Goal: Information Seeking & Learning: Learn about a topic

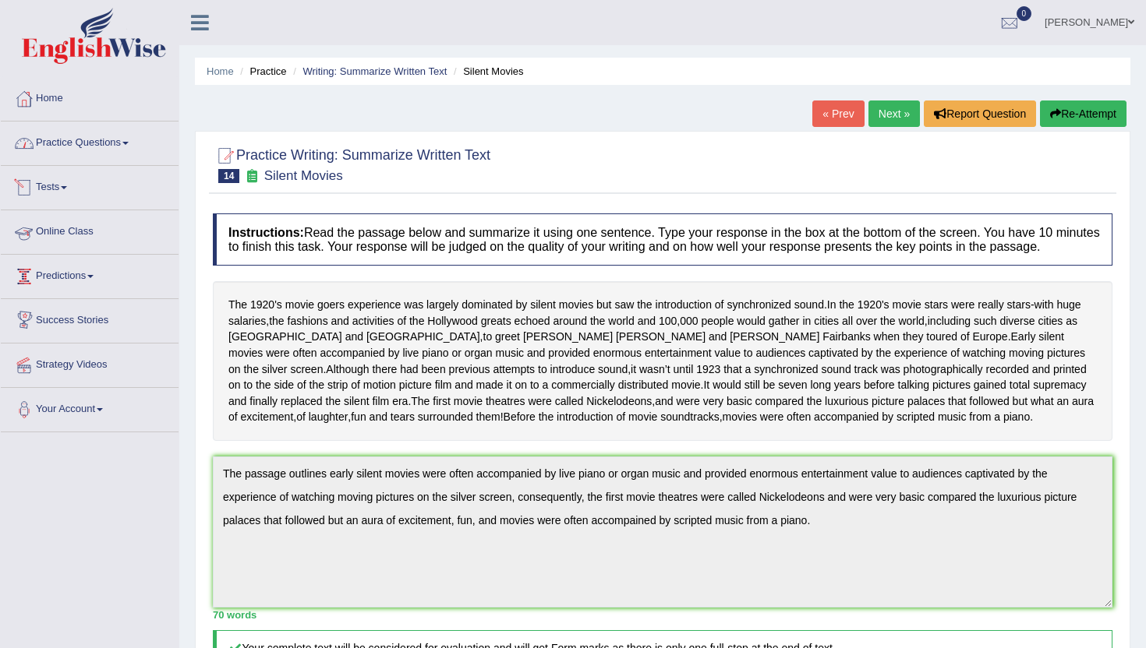
click at [108, 143] on link "Practice Questions" at bounding box center [90, 141] width 178 height 39
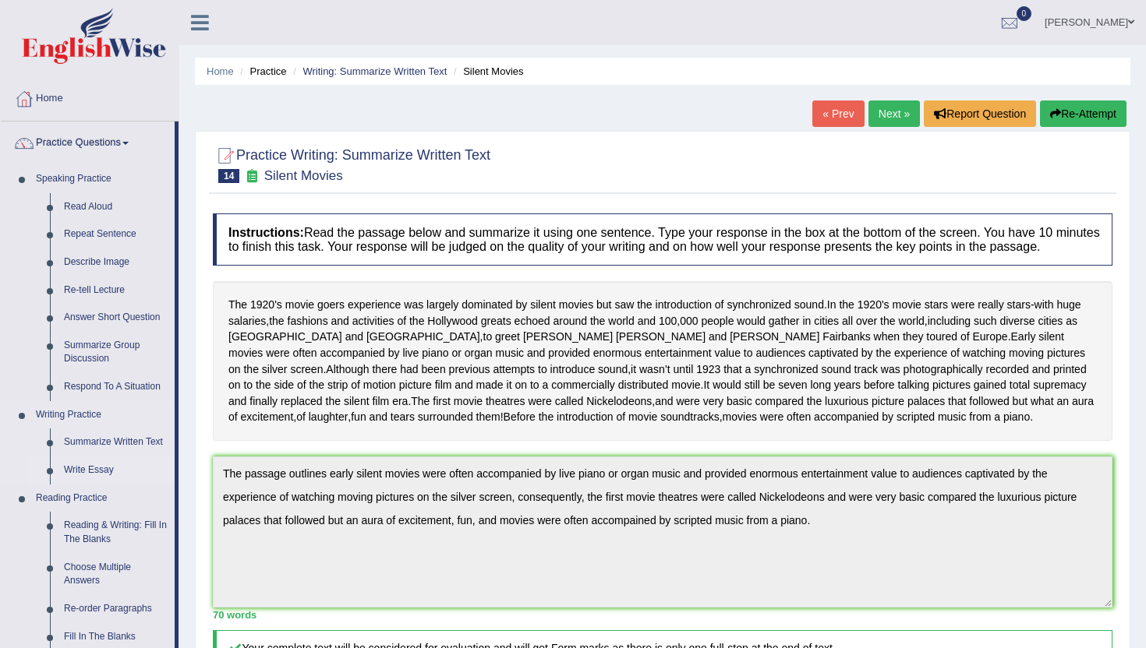
click at [96, 473] on link "Write Essay" at bounding box center [116, 471] width 118 height 28
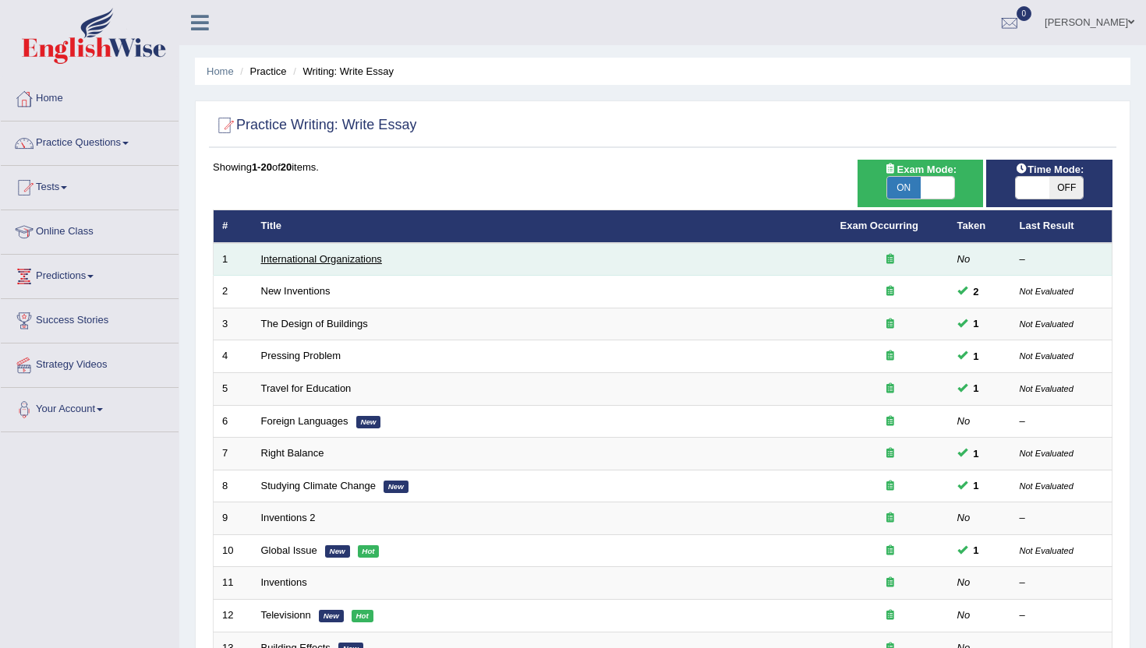
click at [305, 263] on link "International Organizations" at bounding box center [321, 259] width 121 height 12
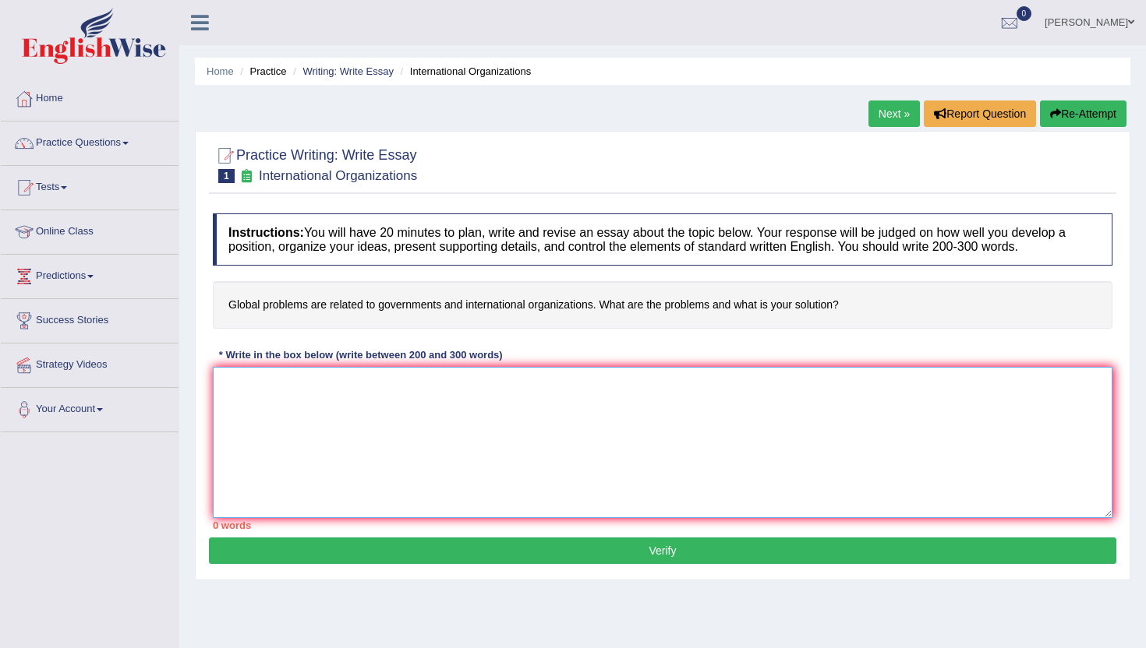
click at [365, 450] on textarea at bounding box center [662, 442] width 899 height 151
click at [210, 70] on link "Home" at bounding box center [220, 71] width 27 height 12
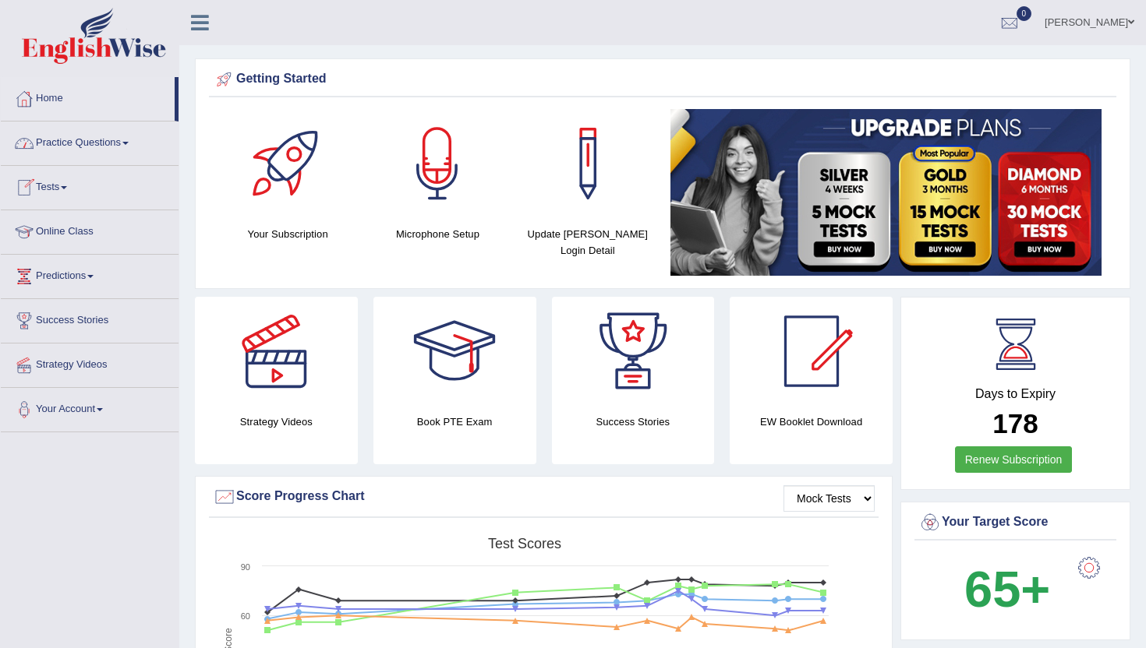
click at [92, 143] on link "Practice Questions" at bounding box center [90, 141] width 178 height 39
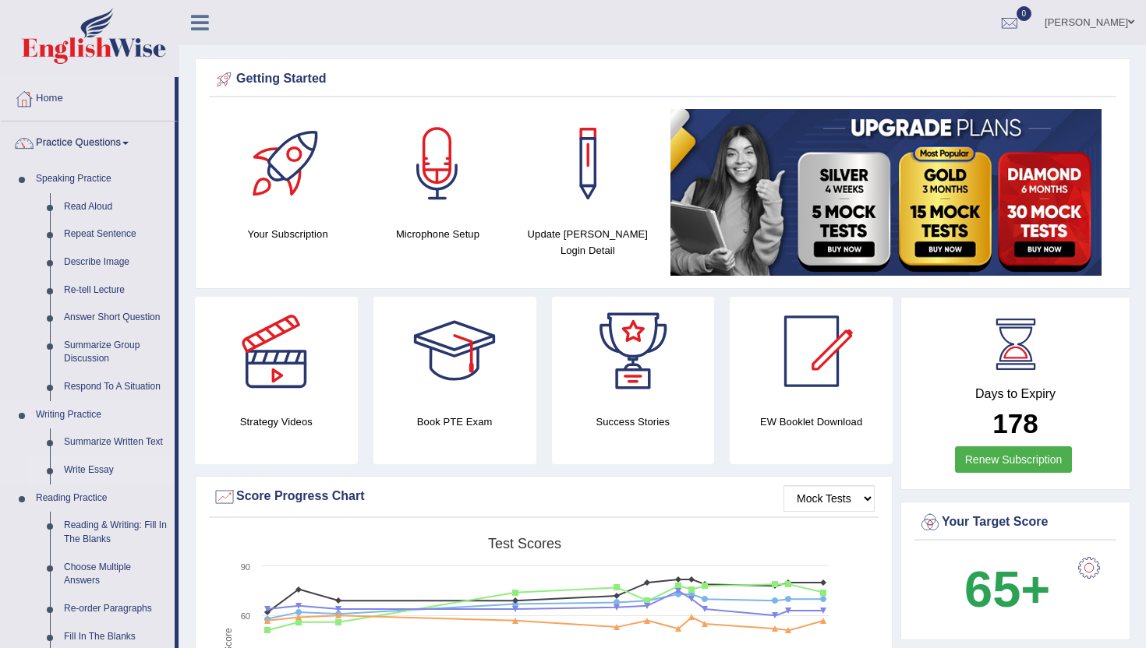
click at [103, 475] on link "Write Essay" at bounding box center [116, 471] width 118 height 28
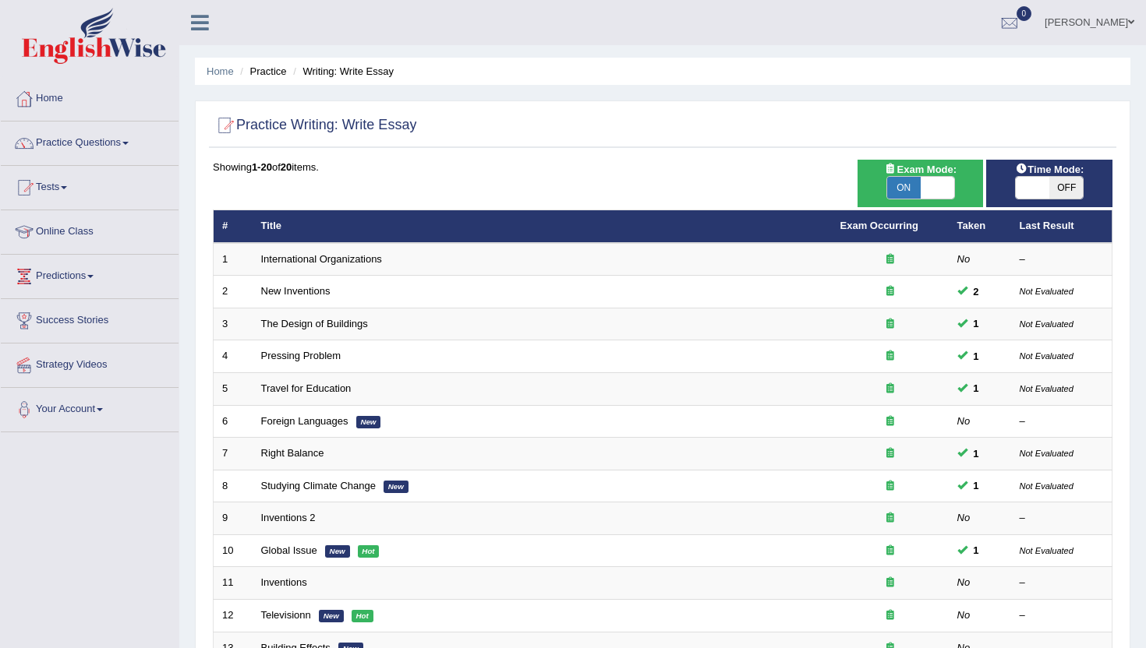
click at [1044, 181] on span at bounding box center [1032, 188] width 34 height 22
click at [1033, 182] on span at bounding box center [1032, 188] width 34 height 22
checkbox input "true"
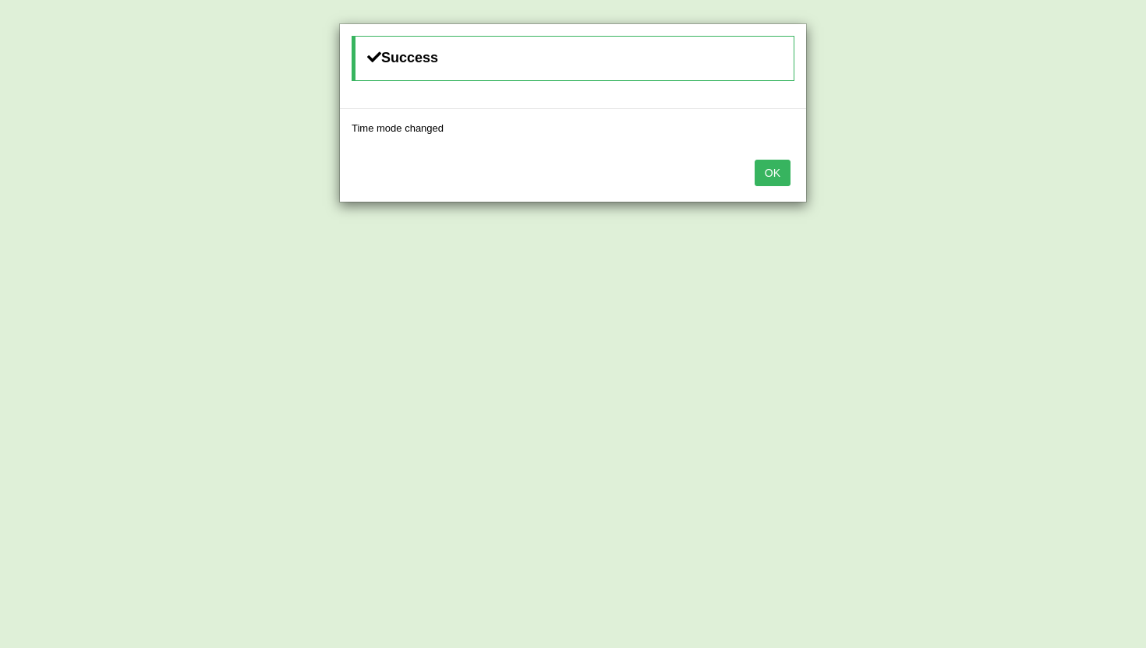
click at [764, 172] on button "OK" at bounding box center [772, 173] width 36 height 26
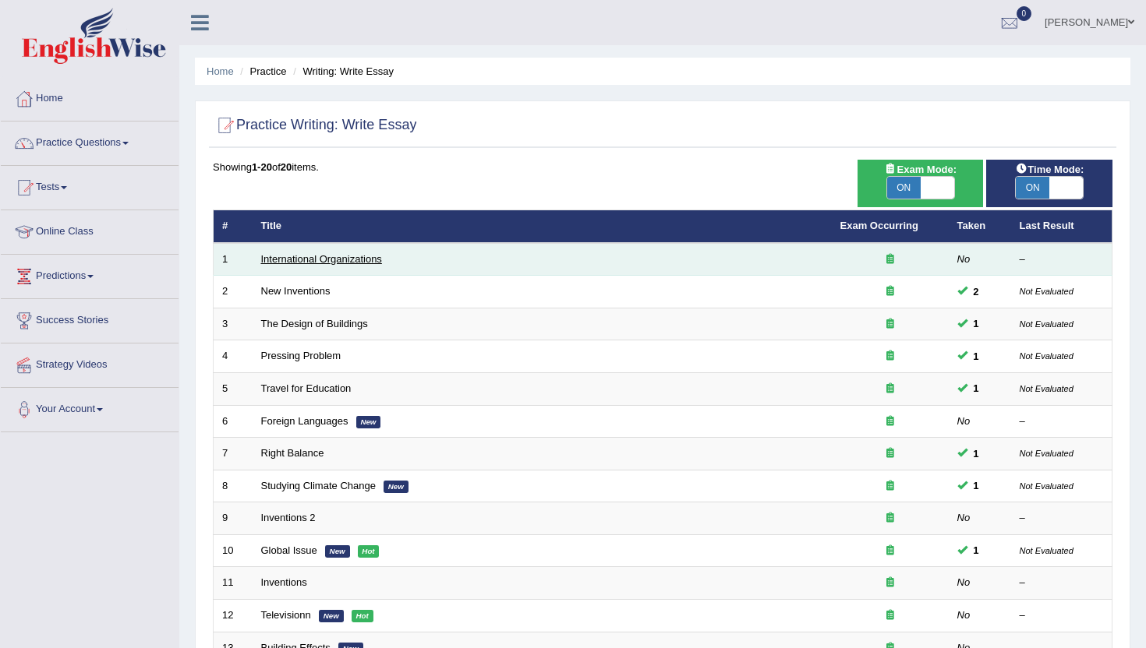
click at [279, 263] on link "International Organizations" at bounding box center [321, 259] width 121 height 12
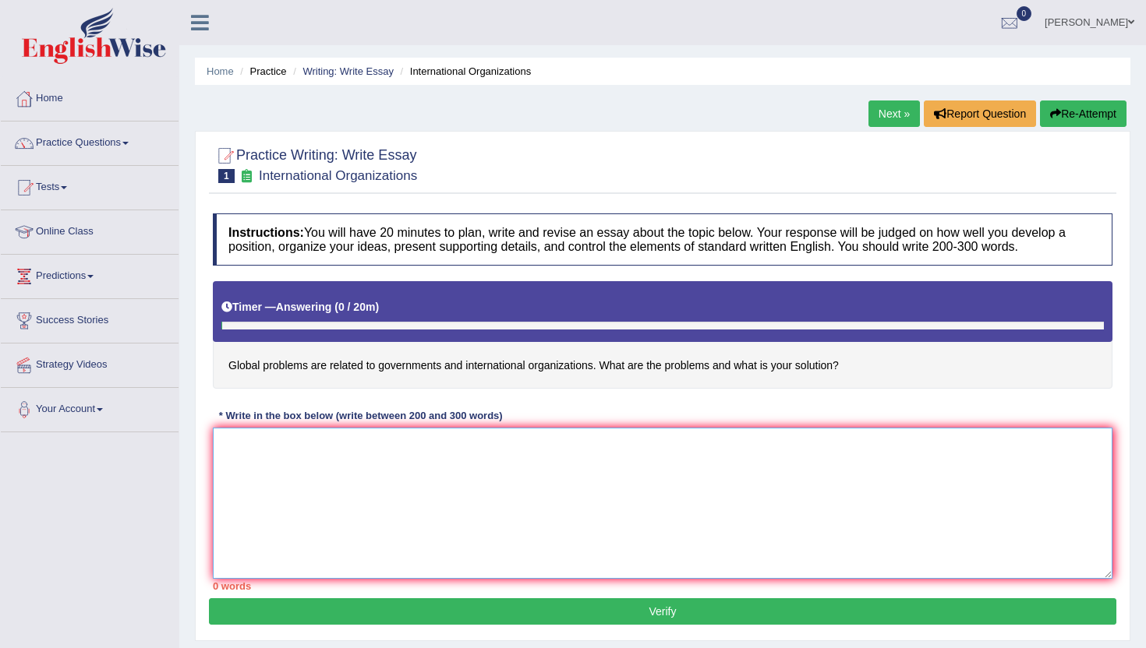
click at [290, 470] on textarea at bounding box center [662, 503] width 899 height 151
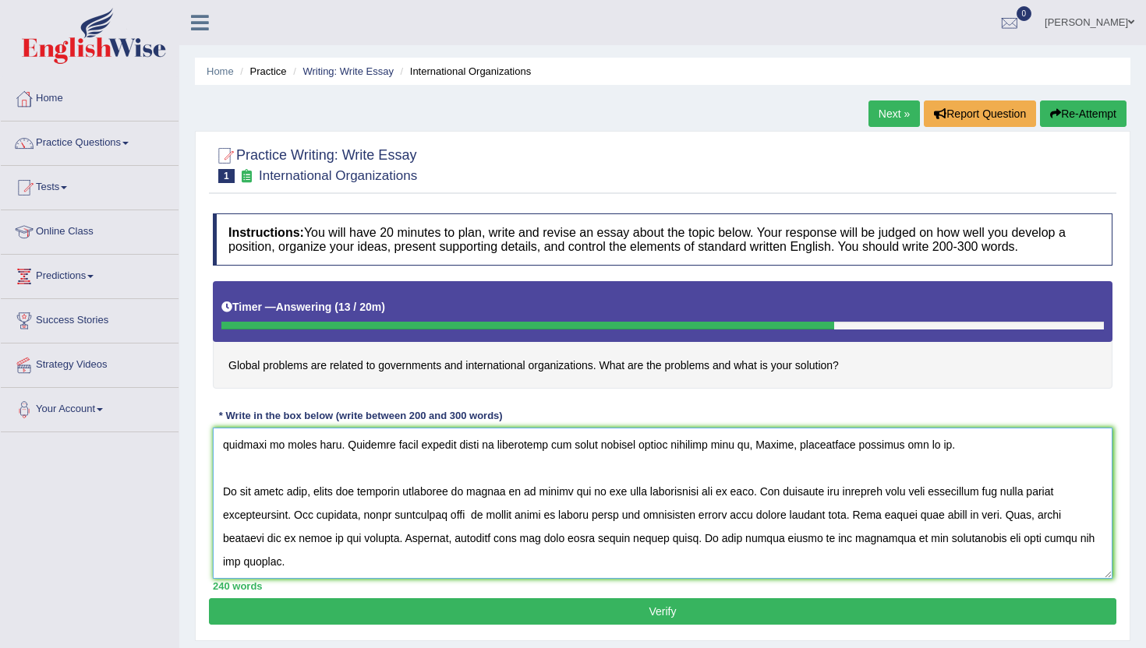
scroll to position [177, 0]
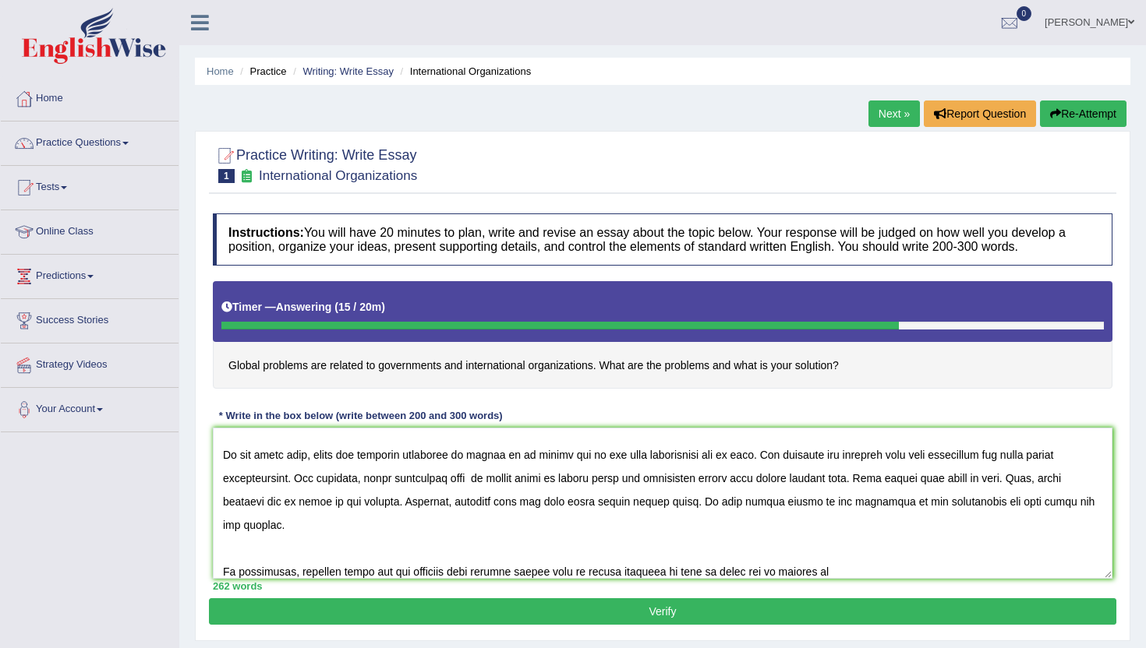
click at [849, 583] on div "262 words" at bounding box center [662, 586] width 899 height 15
click at [848, 563] on textarea at bounding box center [662, 503] width 899 height 151
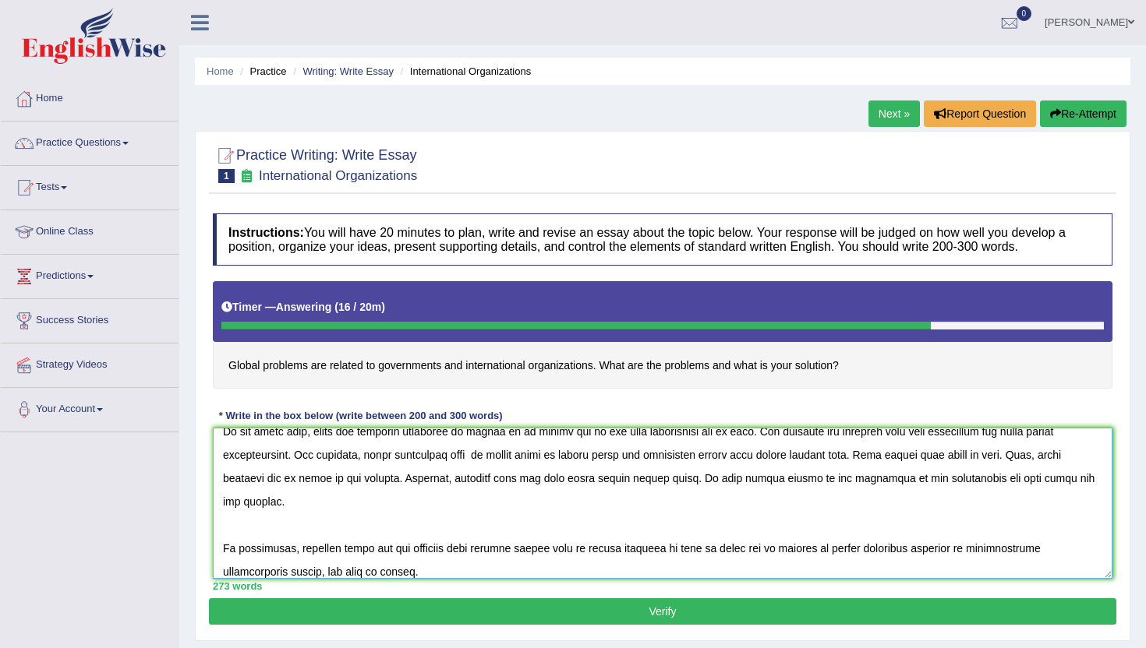
click at [824, 496] on textarea at bounding box center [662, 503] width 899 height 151
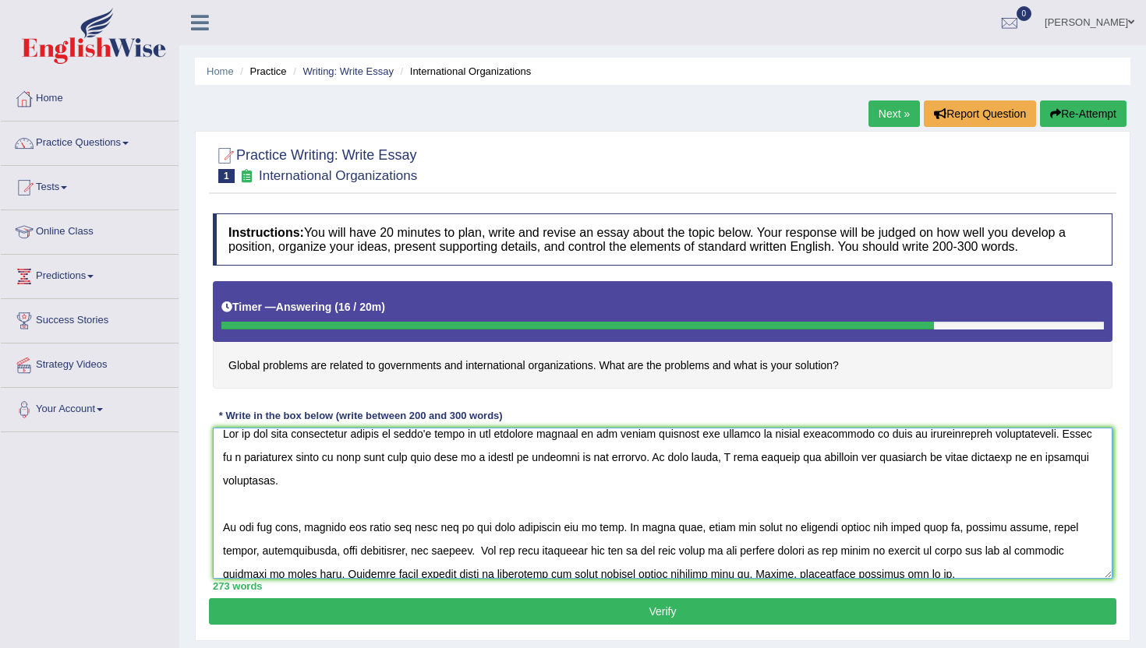
scroll to position [9, 0]
click at [404, 556] on textarea at bounding box center [662, 503] width 899 height 151
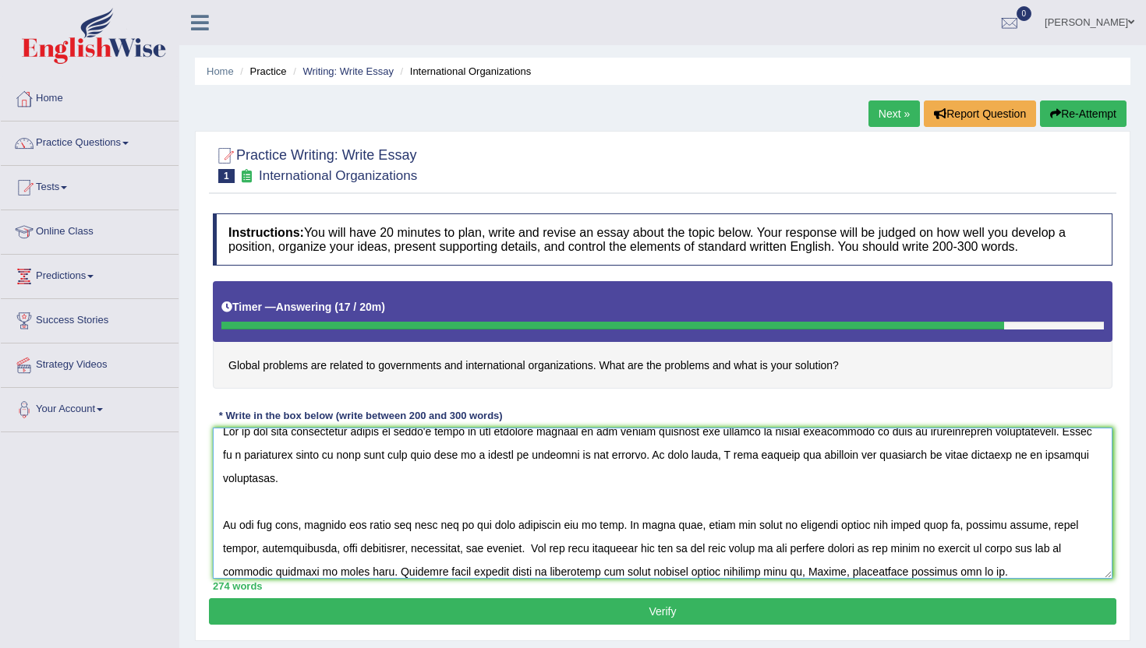
scroll to position [104, 0]
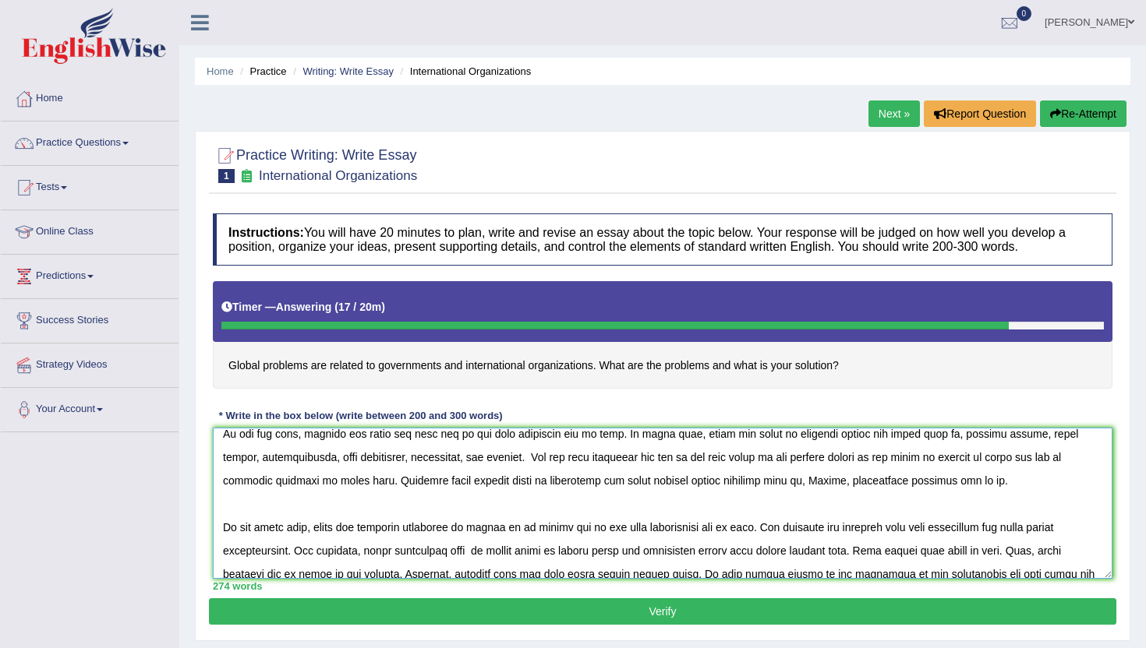
click at [330, 489] on textarea at bounding box center [662, 503] width 899 height 151
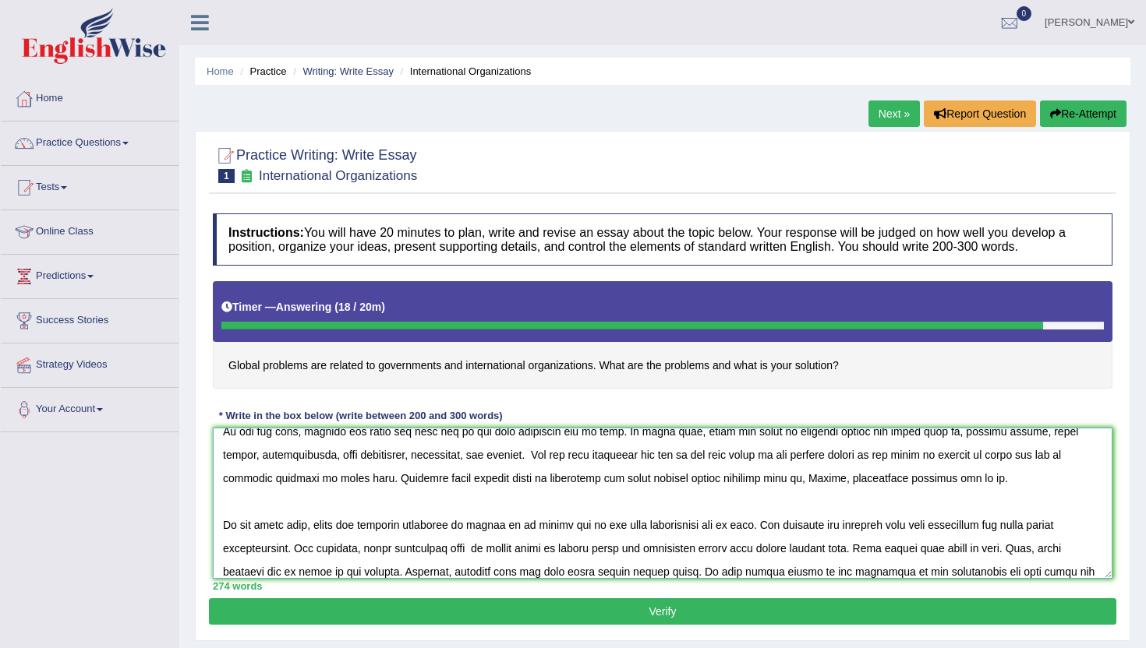
scroll to position [198, 0]
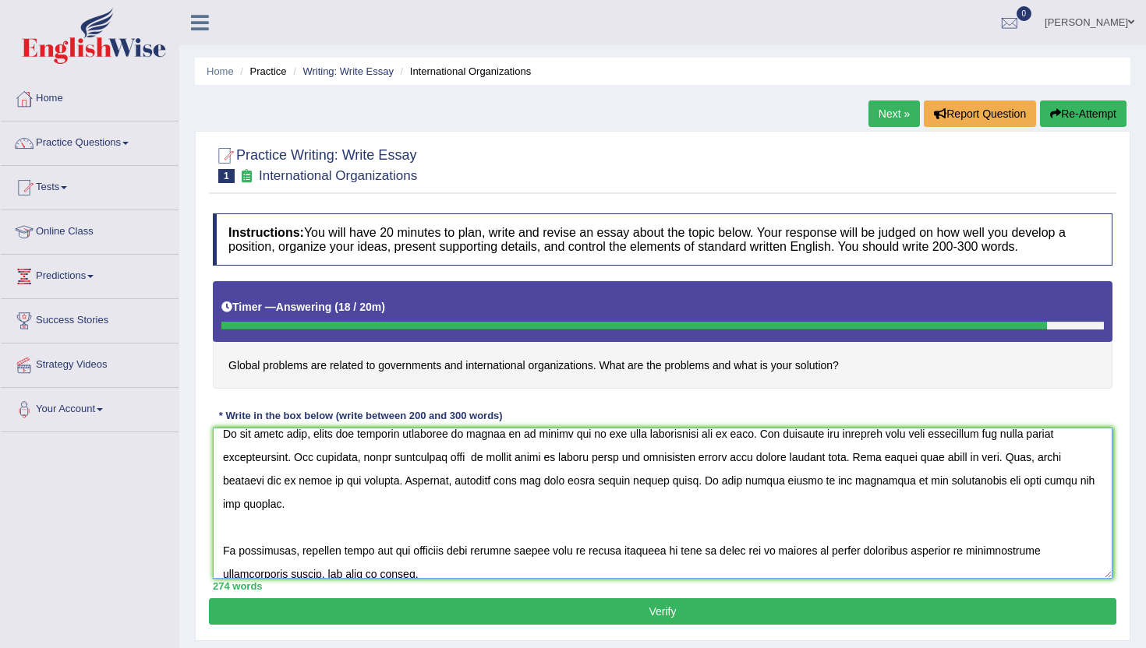
click at [1042, 459] on textarea at bounding box center [662, 503] width 899 height 151
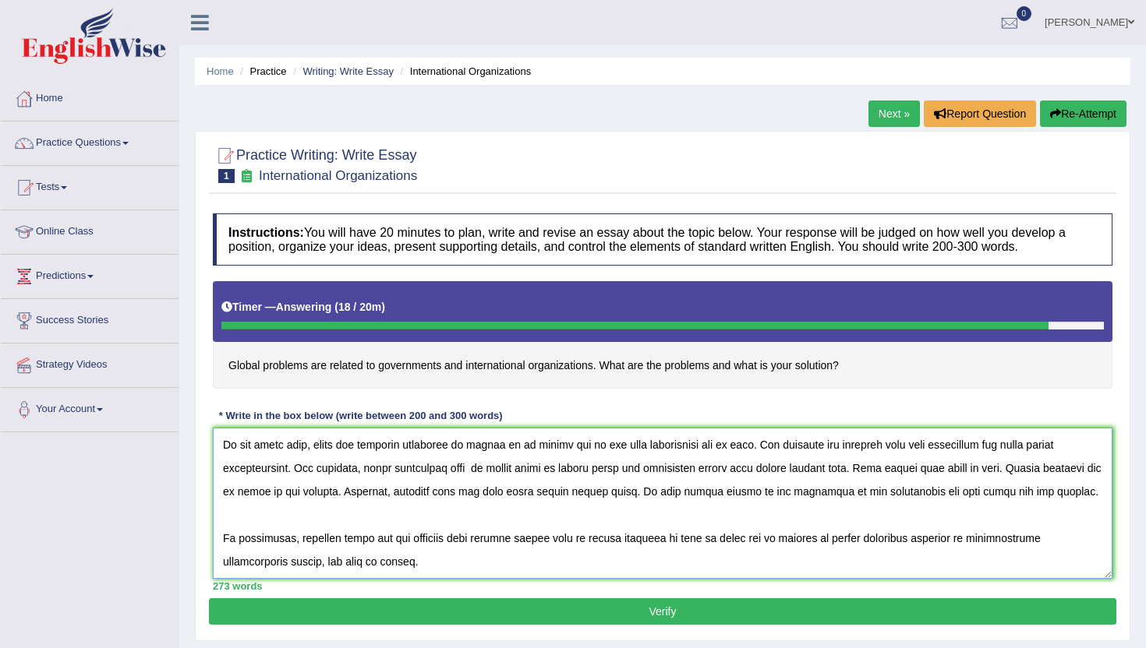
scroll to position [187, 0]
click at [1018, 474] on textarea at bounding box center [662, 503] width 899 height 151
type textarea "One of the most conspicuous trends of today's world is the colossal upsurge in …"
click at [627, 613] on button "Verify" at bounding box center [662, 611] width 907 height 26
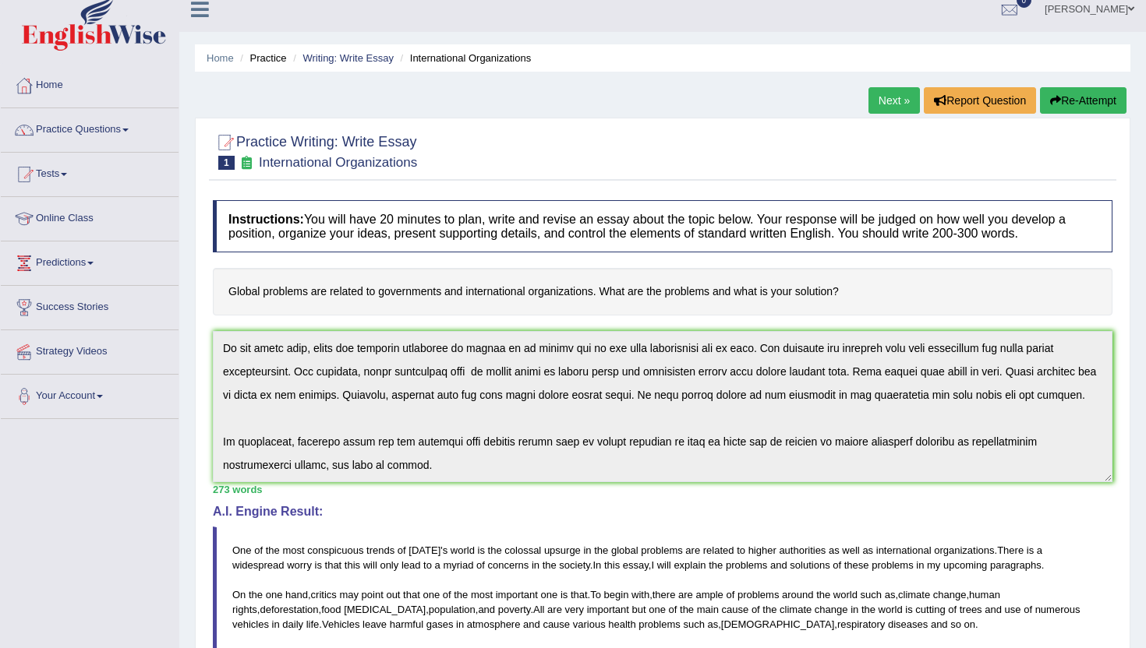
scroll to position [0, 0]
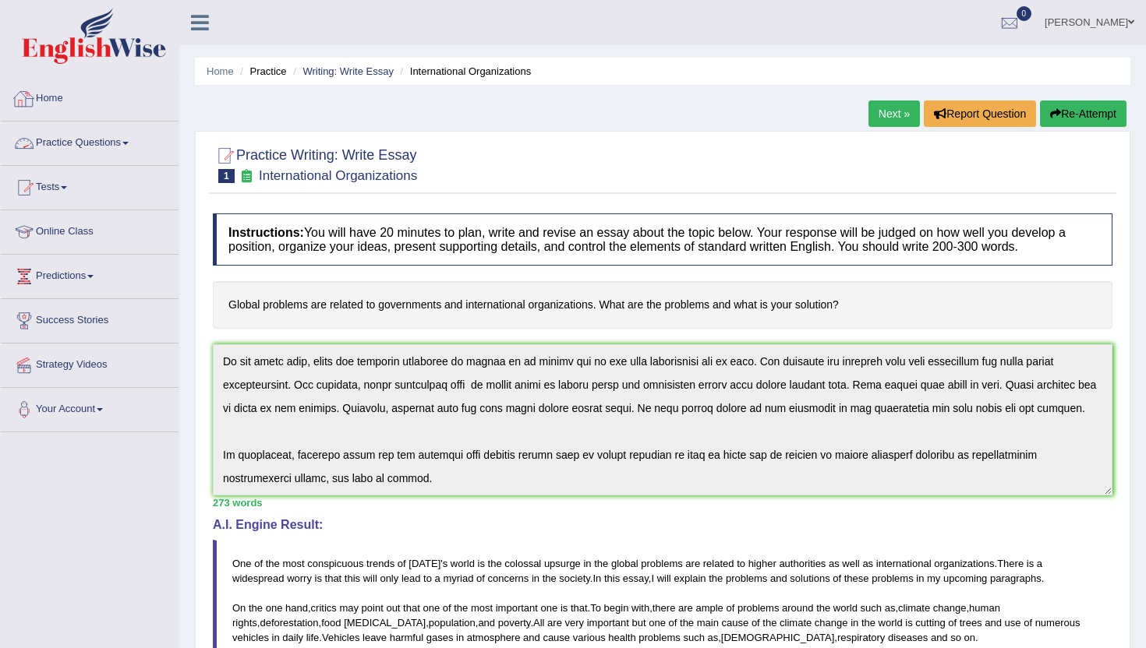
click at [83, 136] on link "Practice Questions" at bounding box center [90, 141] width 178 height 39
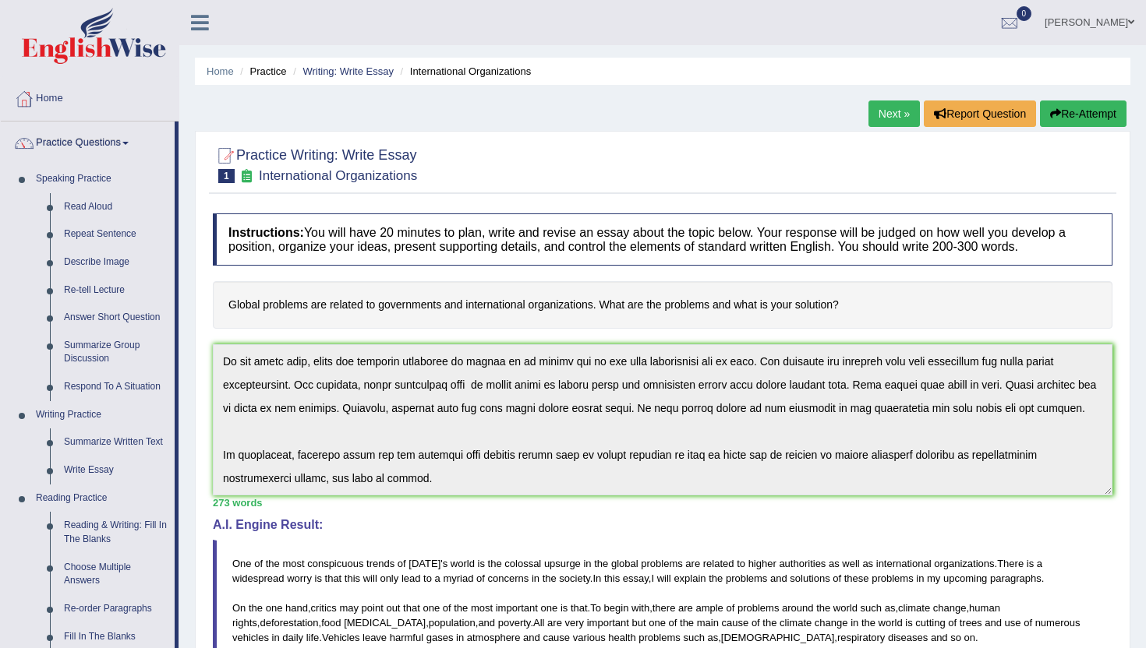
click at [188, 591] on div "Home Practice Writing: Write Essay International Organizations Next » Report Qu…" at bounding box center [662, 511] width 966 height 1022
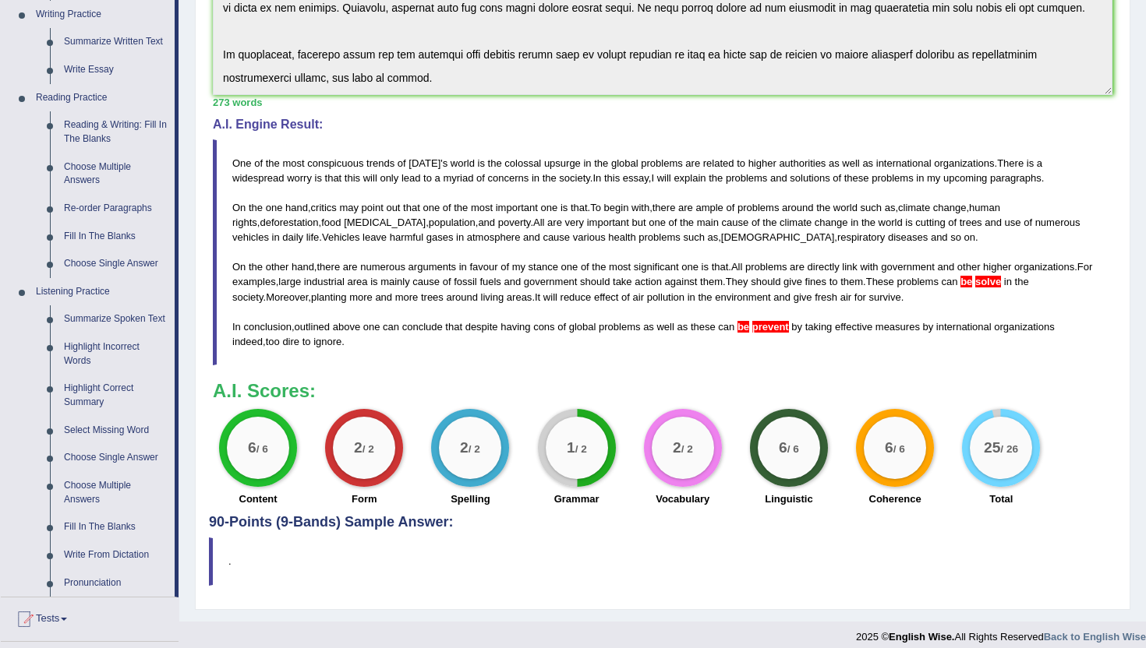
scroll to position [436, 0]
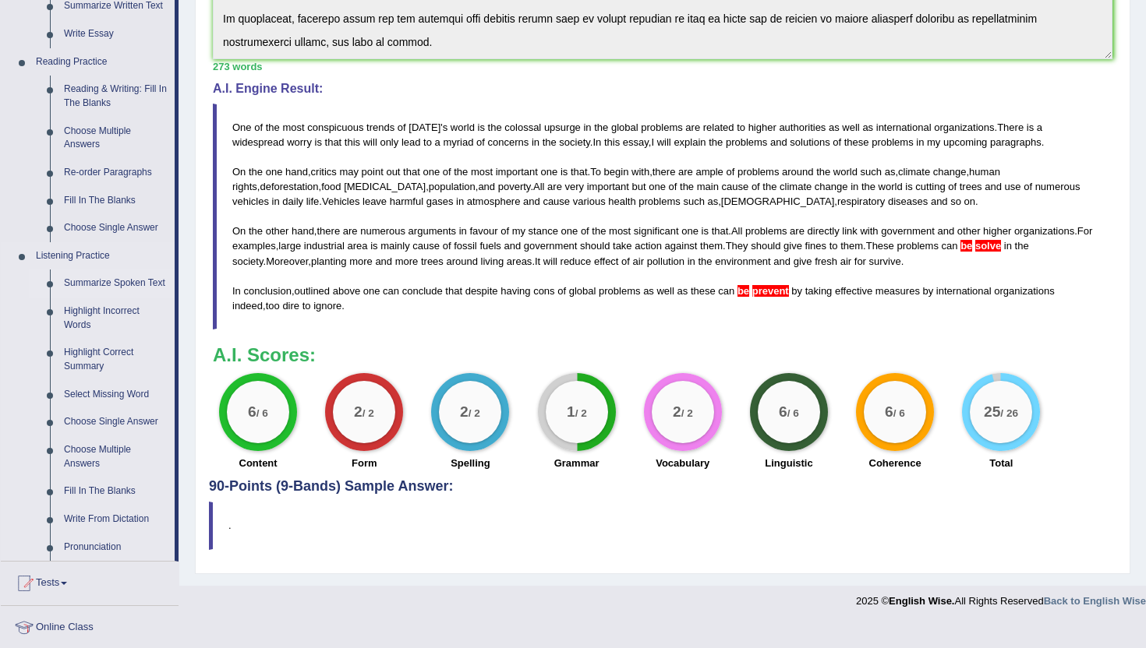
click at [85, 286] on link "Summarize Spoken Text" at bounding box center [116, 284] width 118 height 28
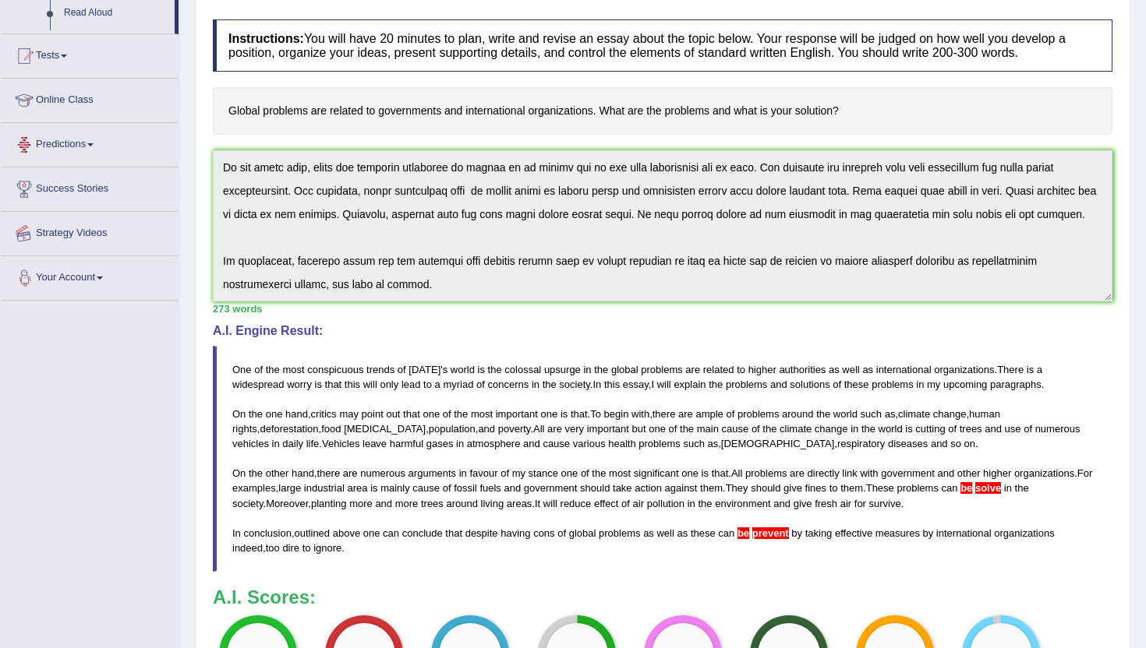
scroll to position [256, 0]
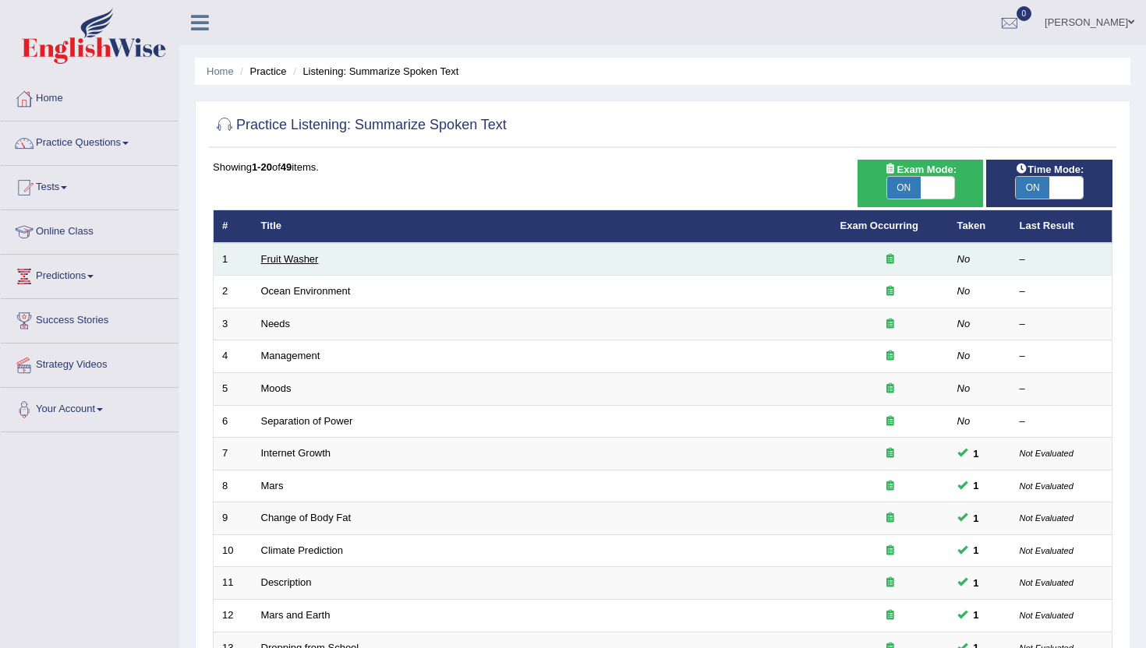
click at [276, 263] on link "Fruit Washer" at bounding box center [290, 259] width 58 height 12
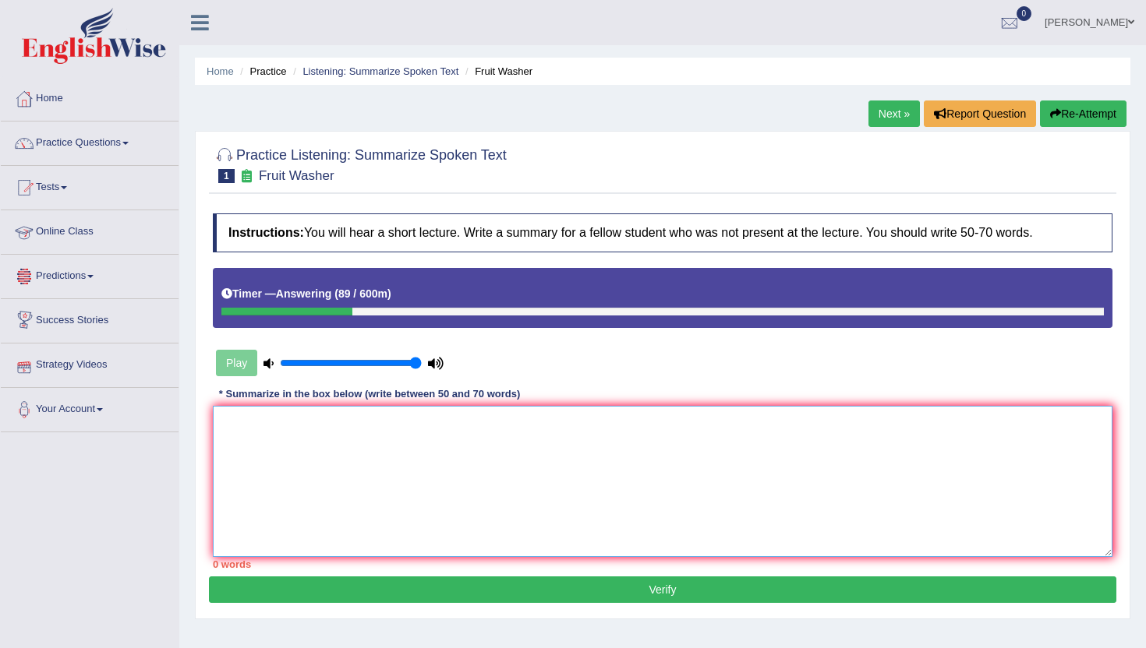
click at [298, 516] on textarea at bounding box center [662, 481] width 899 height 151
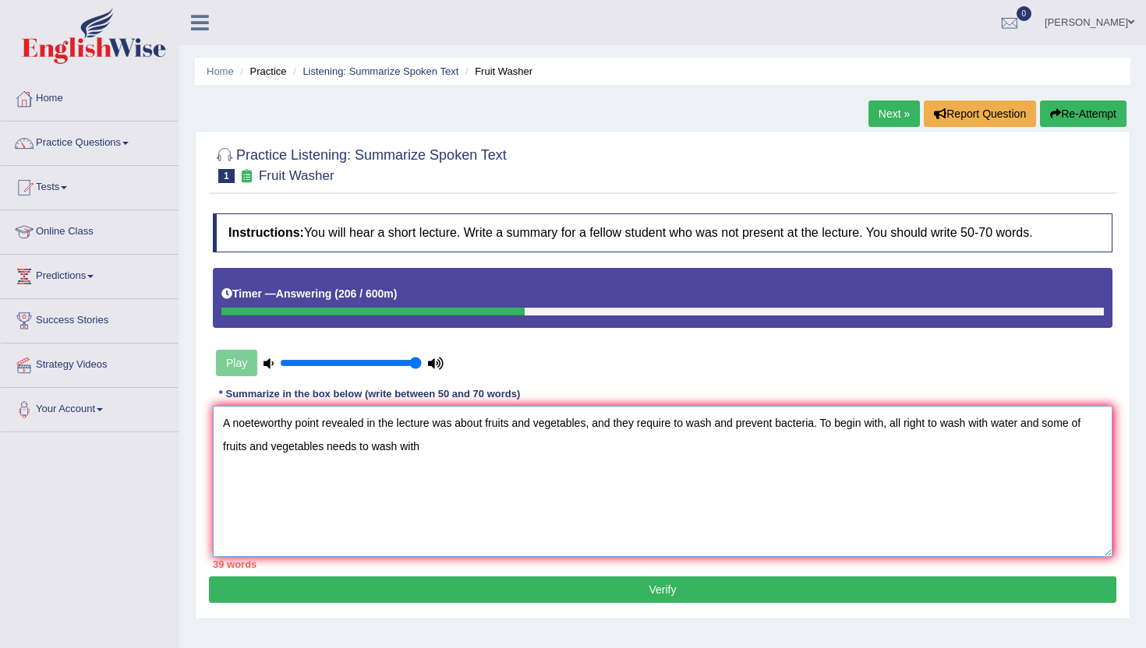
click at [328, 446] on textarea "A noeteworthy point revealed in the lecture was about fruits and vegetables, an…" at bounding box center [662, 481] width 899 height 151
click at [497, 467] on textarea "A noeteworthy point revealed in the lecture was about fruits and vegetables, an…" at bounding box center [662, 481] width 899 height 151
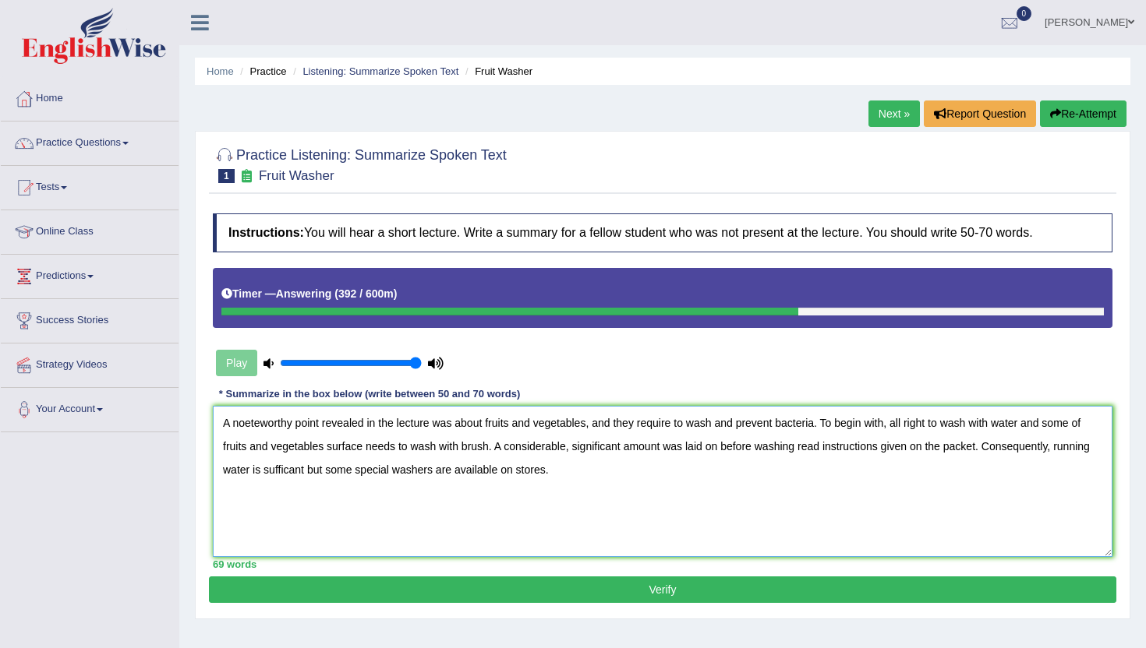
type textarea "A noeteworthy point revealed in the lecture was about fruits and vegetables, an…"
click at [578, 602] on button "Verify" at bounding box center [662, 590] width 907 height 26
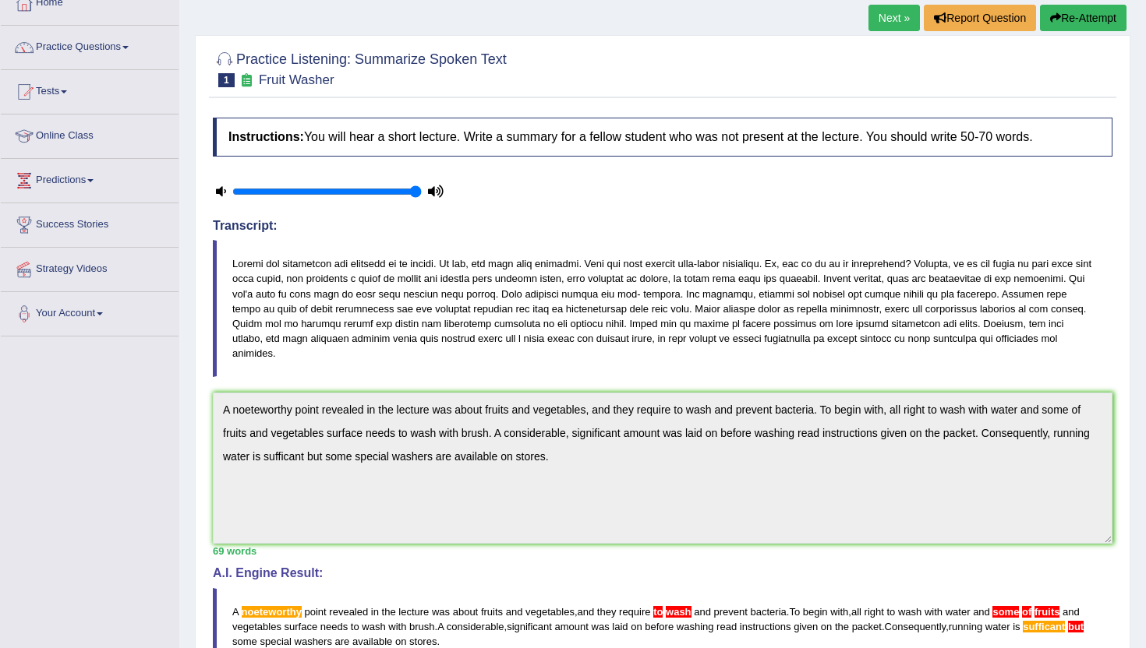
scroll to position [94, 0]
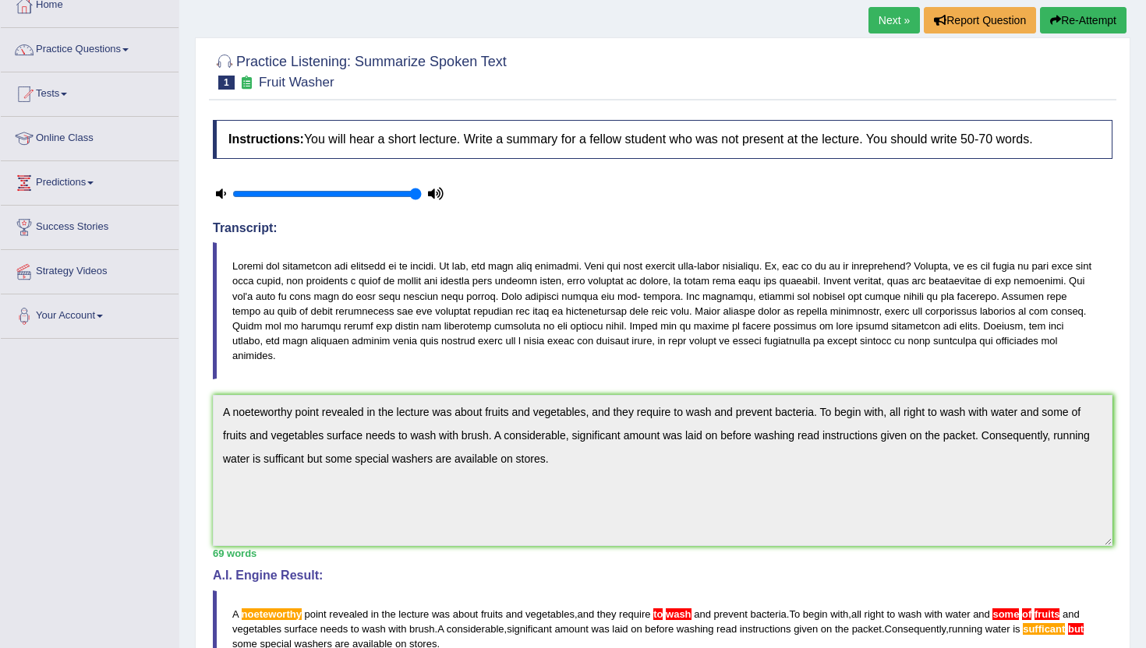
click at [888, 28] on link "Next »" at bounding box center [893, 20] width 51 height 26
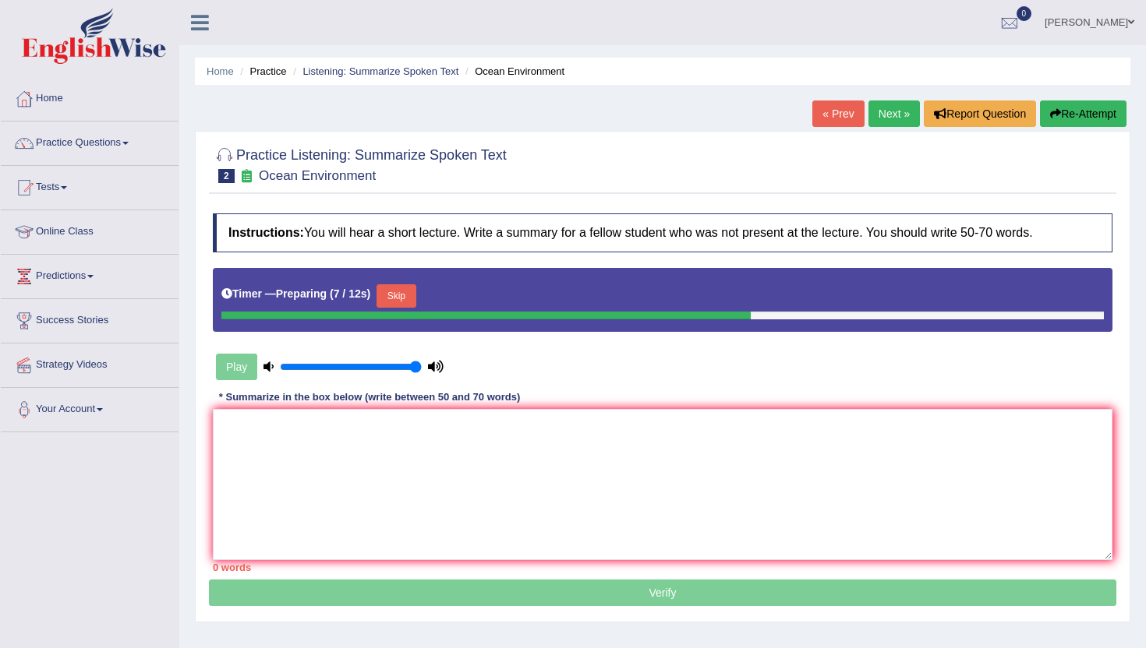
click at [402, 283] on div "Timer — Preparing ( 7 / 12s ) Skip" at bounding box center [662, 296] width 882 height 31
click at [404, 292] on button "Skip" at bounding box center [395, 295] width 39 height 23
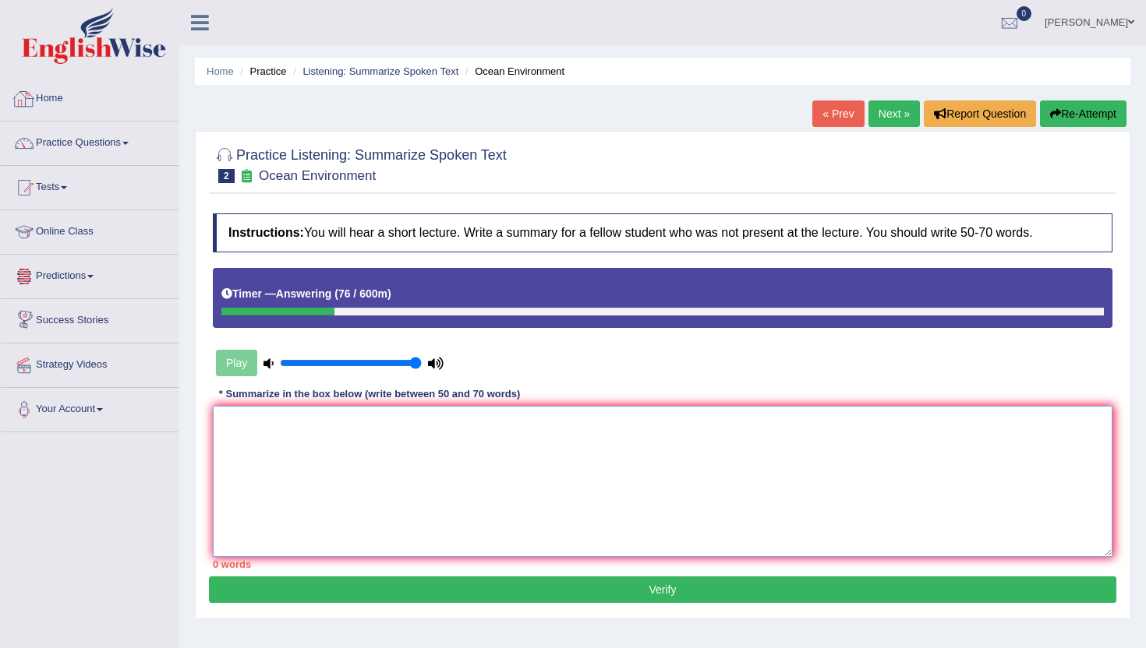
click at [365, 480] on textarea at bounding box center [662, 481] width 899 height 151
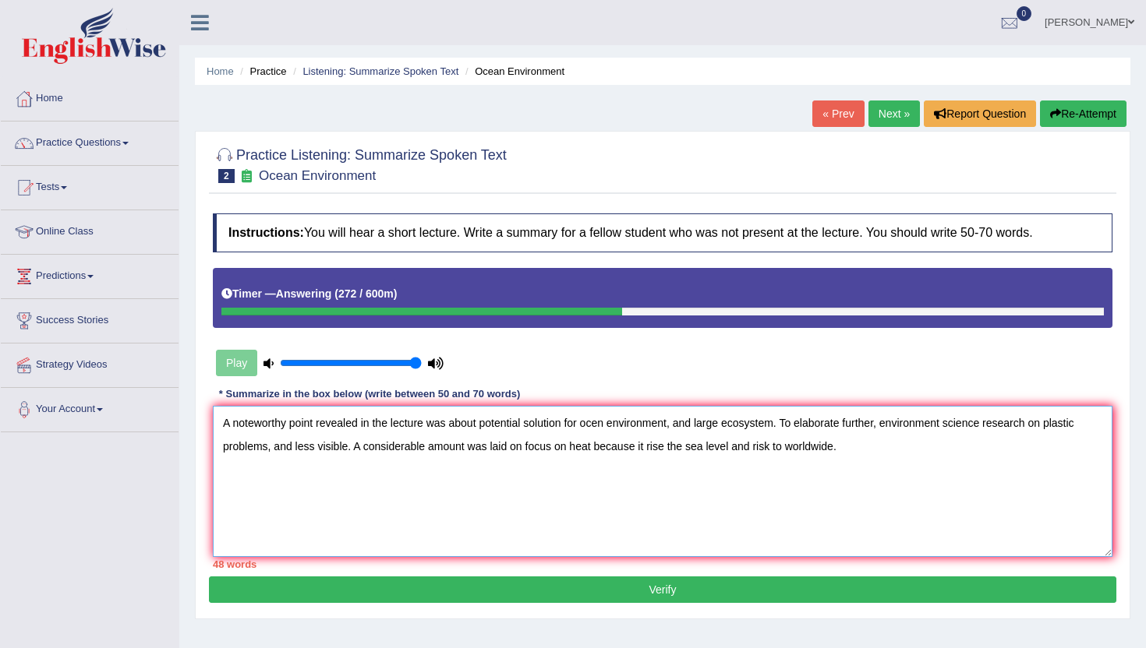
click at [814, 450] on textarea "A noteworthy point revealed in the lecture was about potential solution for oce…" at bounding box center [662, 481] width 899 height 151
click at [883, 457] on textarea "A noteworthy point revealed in the lecture was about potential solution for oce…" at bounding box center [662, 481] width 899 height 151
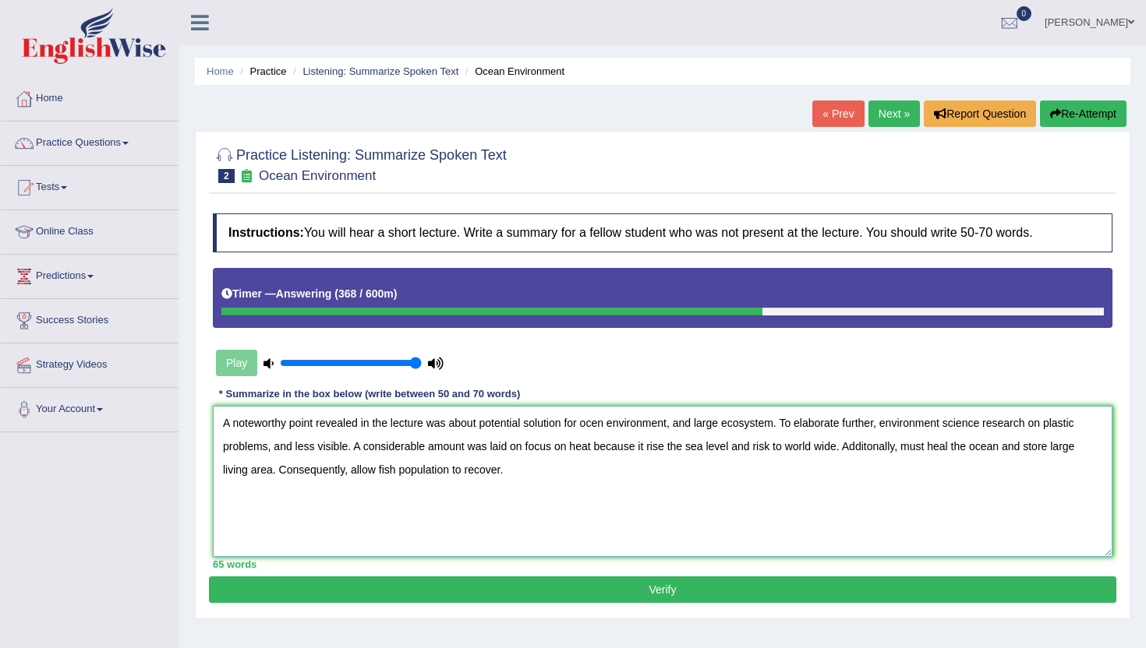
click at [602, 423] on textarea "A noteworthy point revealed in the lecture was about potential solution for oce…" at bounding box center [662, 481] width 899 height 151
type textarea "A noteworthy point revealed in the lecture was about potential solution for oce…"
click at [394, 587] on button "Verify" at bounding box center [662, 590] width 907 height 26
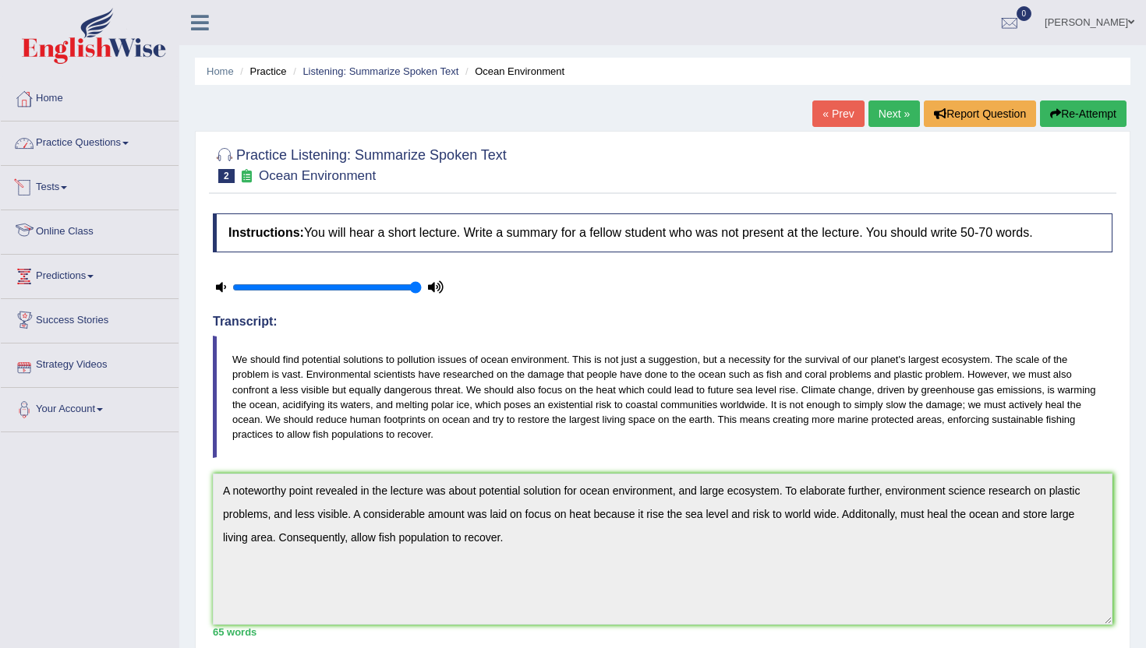
click at [92, 145] on link "Practice Questions" at bounding box center [90, 141] width 178 height 39
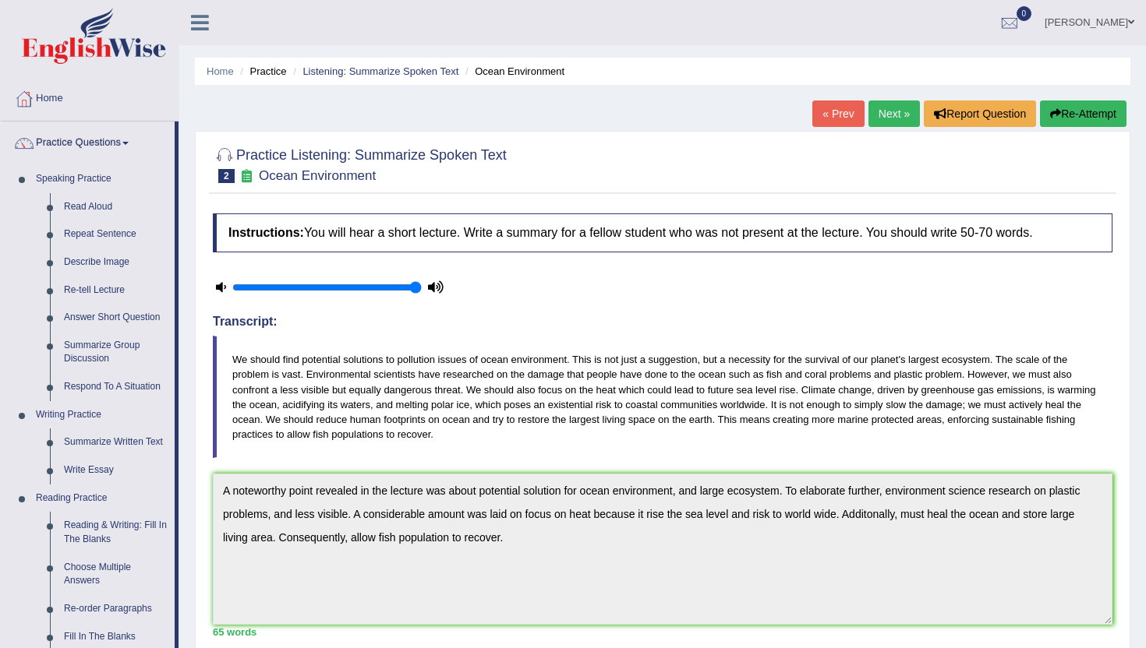
click at [186, 618] on div "Home Practice Listening: Summarize Spoken Text Ocean Environment « Prev Next » …" at bounding box center [662, 501] width 966 height 1003
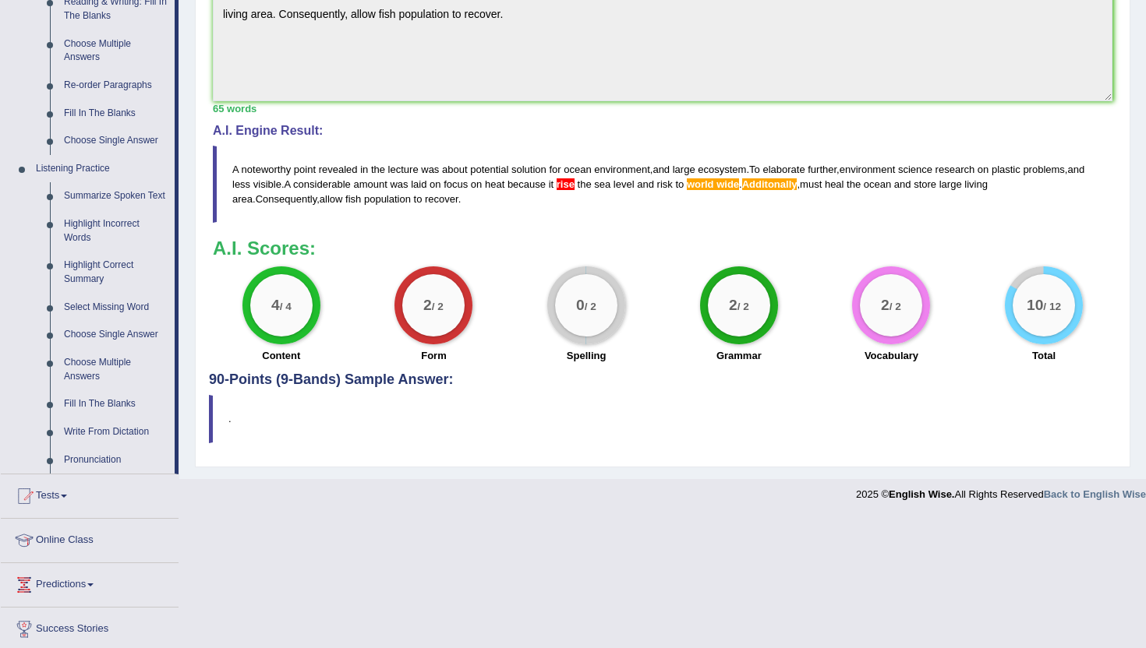
scroll to position [530, 0]
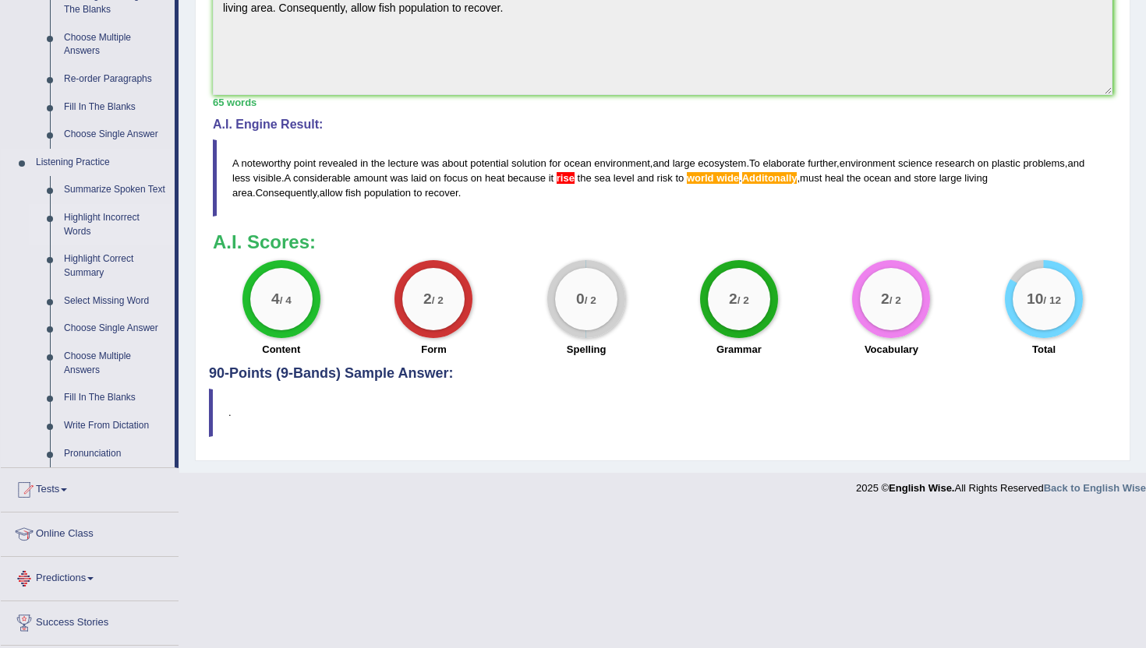
click at [80, 242] on link "Highlight Incorrect Words" at bounding box center [116, 224] width 118 height 41
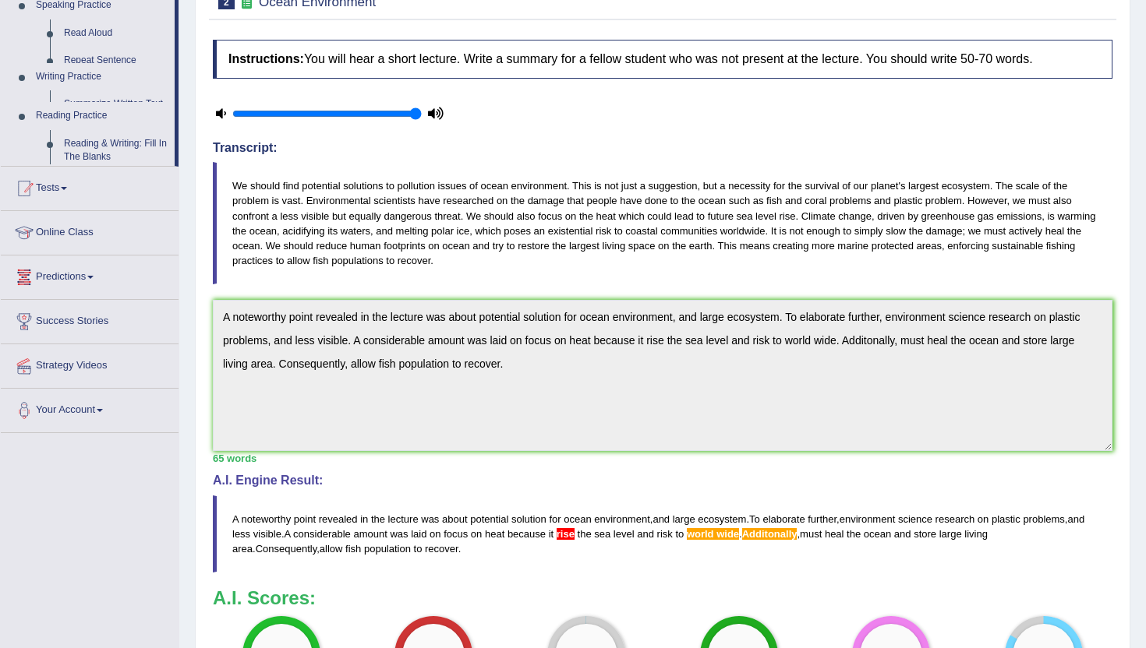
scroll to position [236, 0]
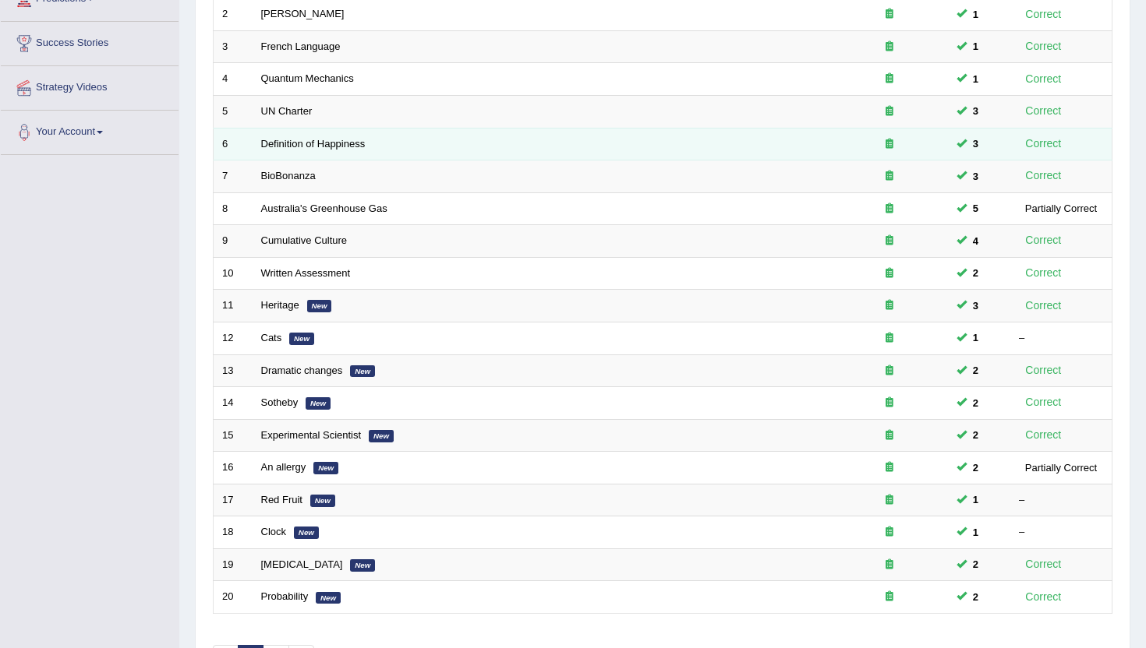
scroll to position [281, 0]
